Goal: Transaction & Acquisition: Purchase product/service

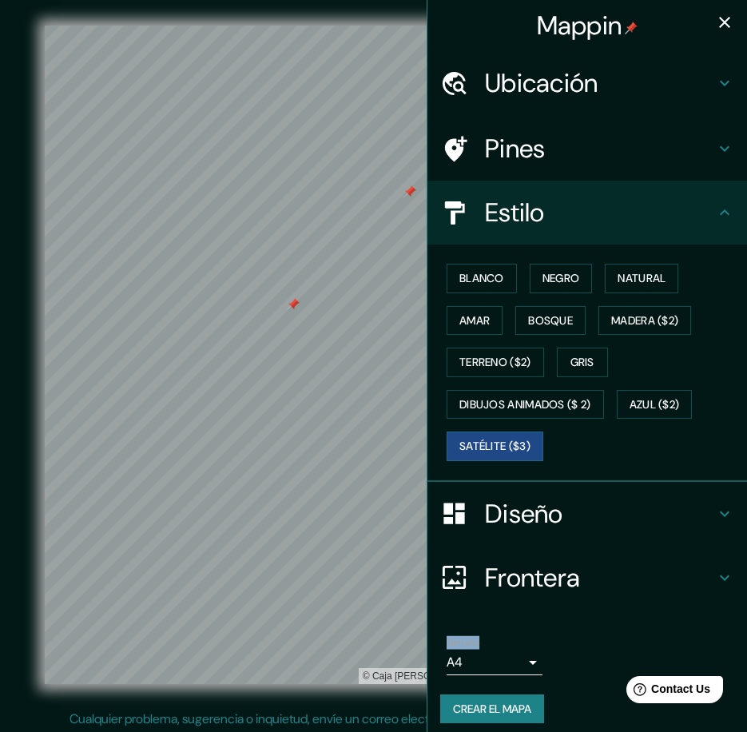
click at [505, 517] on h4 "Diseño" at bounding box center [600, 514] width 230 height 32
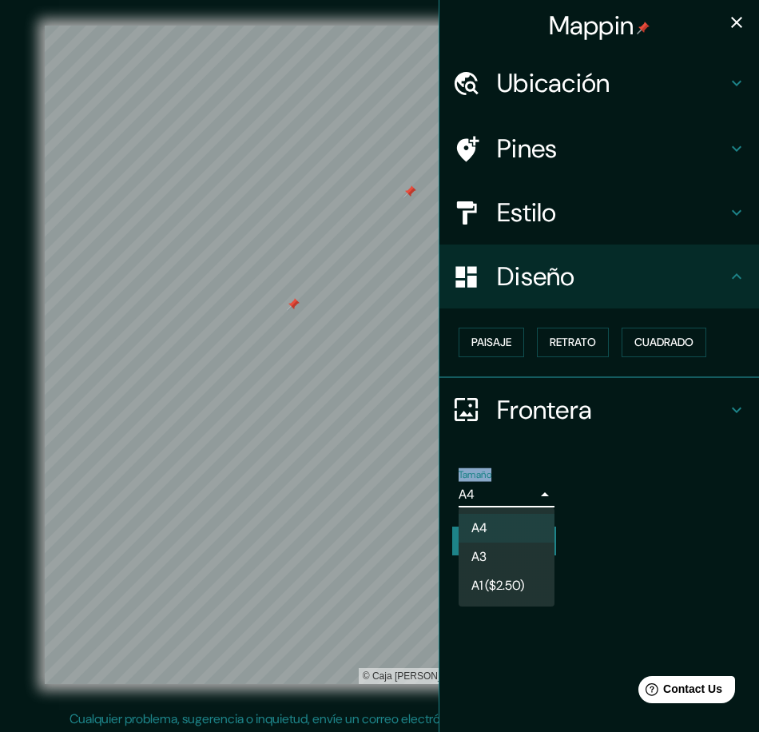
click at [495, 490] on body "Mappin Ubicación Pines Estilo Diseño Paisaje Retrato Cuadrado Frontera Elige un…" at bounding box center [379, 366] width 759 height 732
click at [502, 546] on li "A3" at bounding box center [506, 556] width 96 height 29
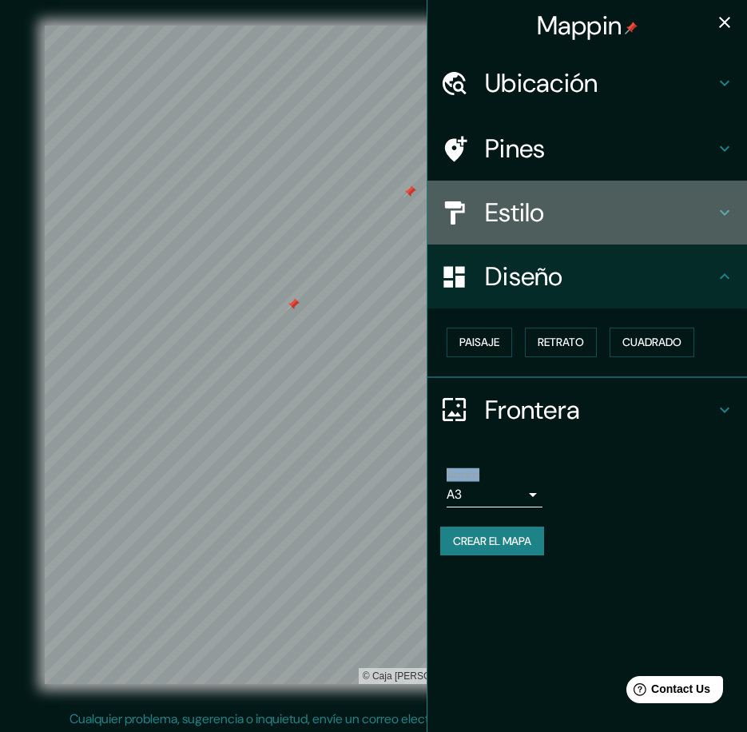
click at [531, 212] on h4 "Estilo" at bounding box center [600, 212] width 230 height 32
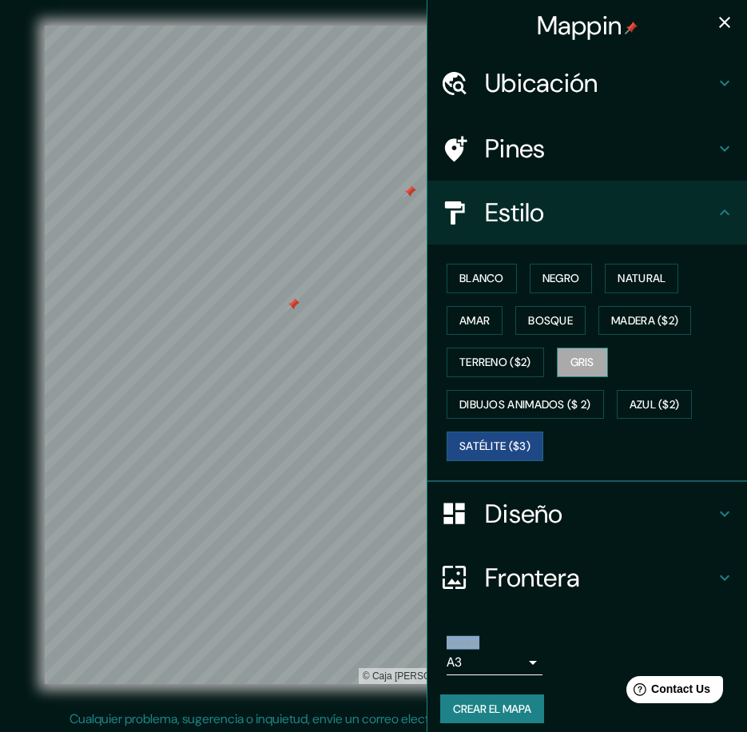
click at [595, 360] on button "Gris" at bounding box center [582, 362] width 51 height 30
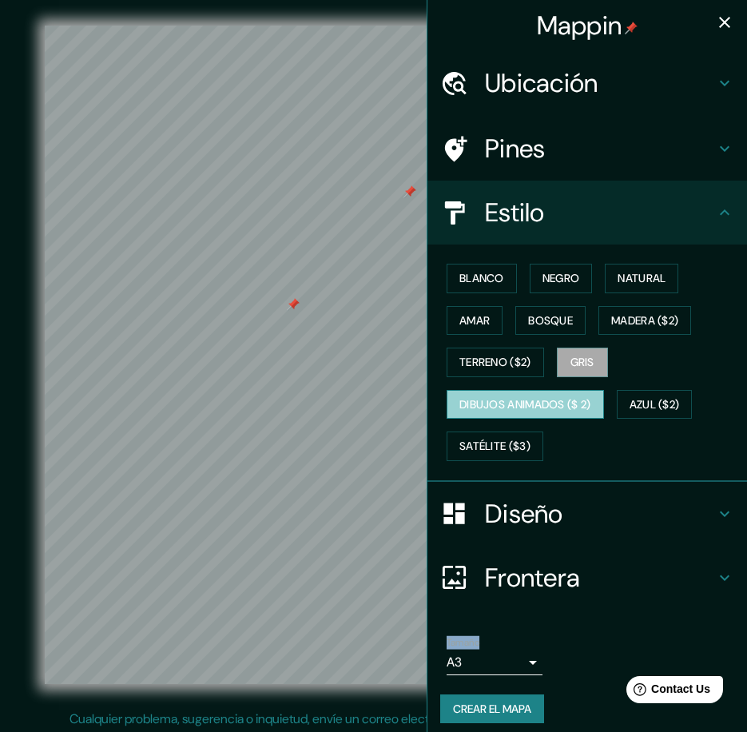
click at [542, 418] on button "Dibujos animados ($ 2)" at bounding box center [524, 405] width 157 height 30
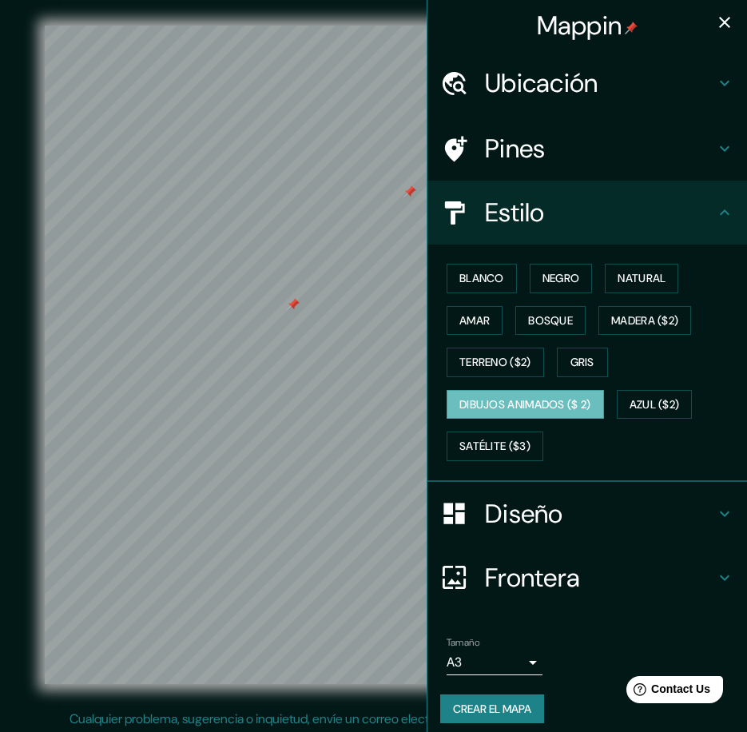
click at [723, 408] on div "Blanco Negro Natural [PERSON_NAME] ($2) Terreno ($2) Gris Dibujos animados ($ 2…" at bounding box center [593, 362] width 307 height 210
click at [684, 411] on button "Azul ($2)" at bounding box center [655, 405] width 76 height 30
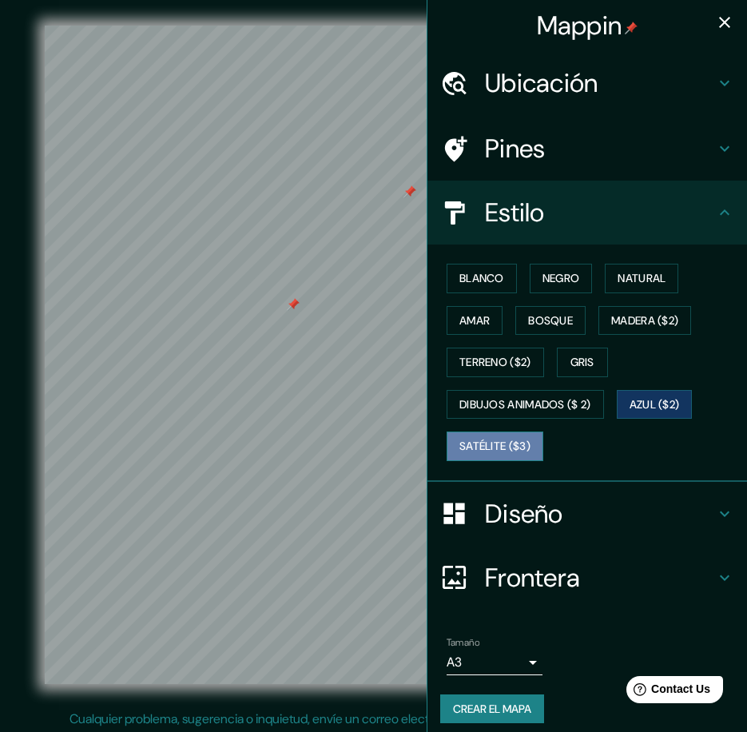
click at [486, 451] on font "Satélite ($3)" at bounding box center [494, 446] width 71 height 20
click at [525, 518] on h4 "Diseño" at bounding box center [600, 514] width 230 height 32
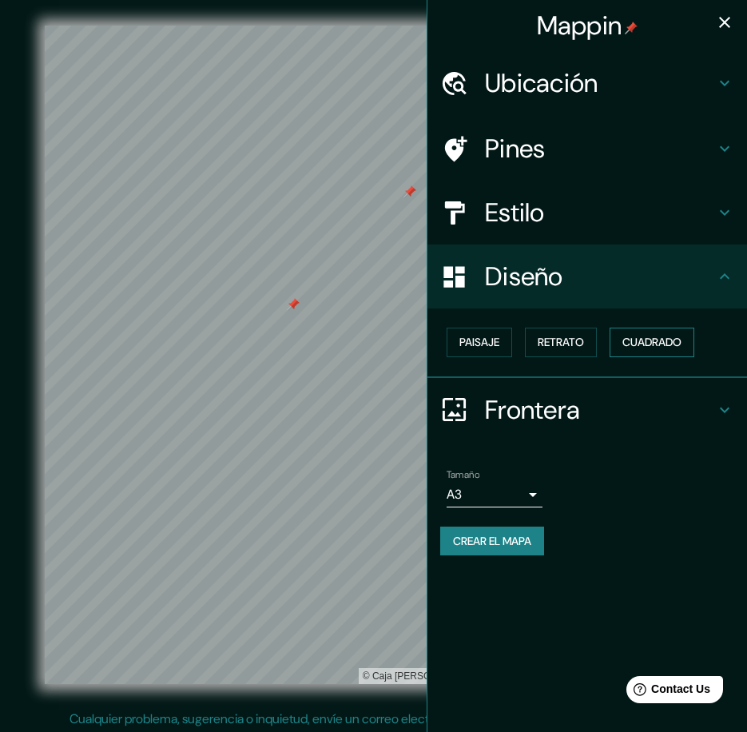
click at [634, 336] on font "Cuadrado" at bounding box center [651, 342] width 59 height 20
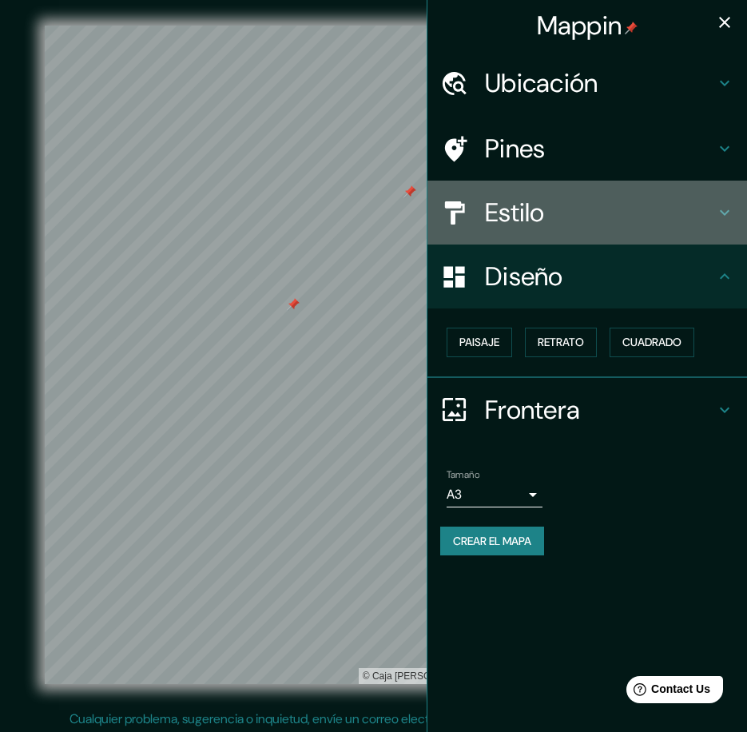
click at [551, 203] on h4 "Estilo" at bounding box center [600, 212] width 230 height 32
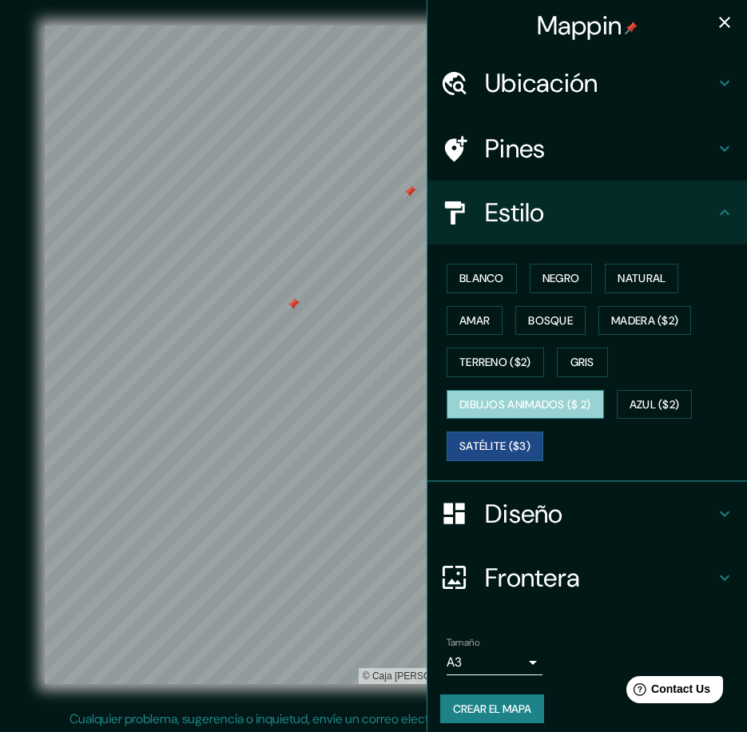
click at [516, 406] on font "Dibujos animados ($ 2)" at bounding box center [525, 405] width 132 height 20
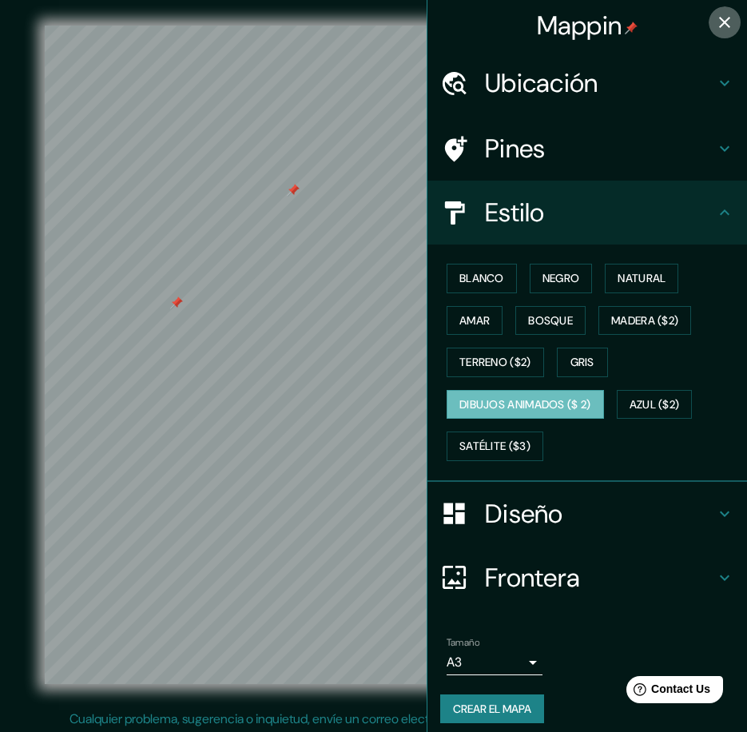
click at [719, 19] on icon "button" at bounding box center [724, 22] width 11 height 11
